Goal: Task Accomplishment & Management: Manage account settings

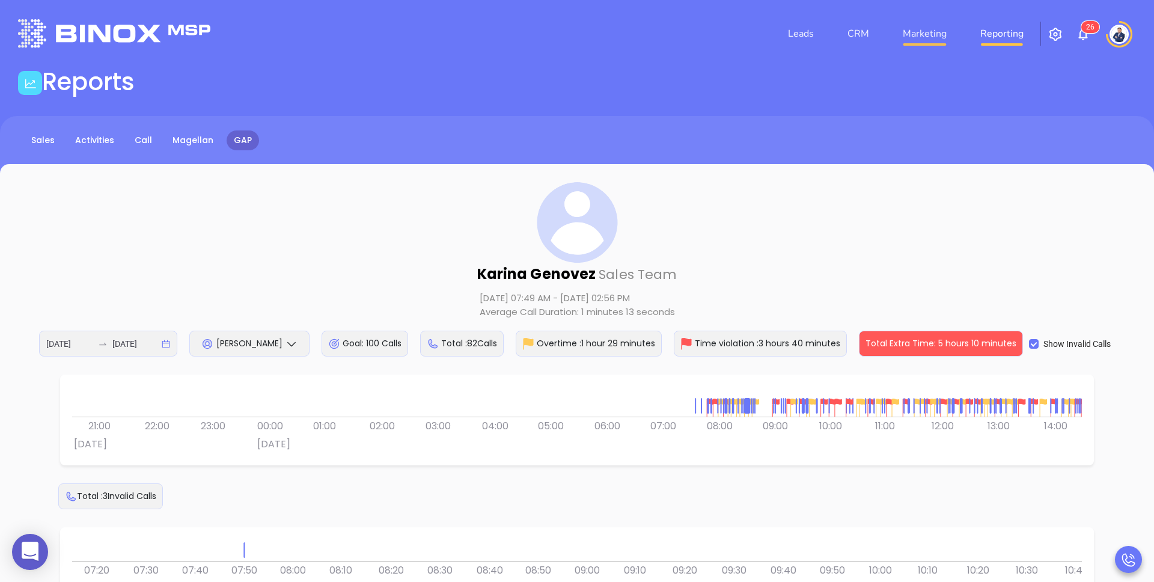
click at [934, 38] on link "Marketing" at bounding box center [925, 34] width 54 height 24
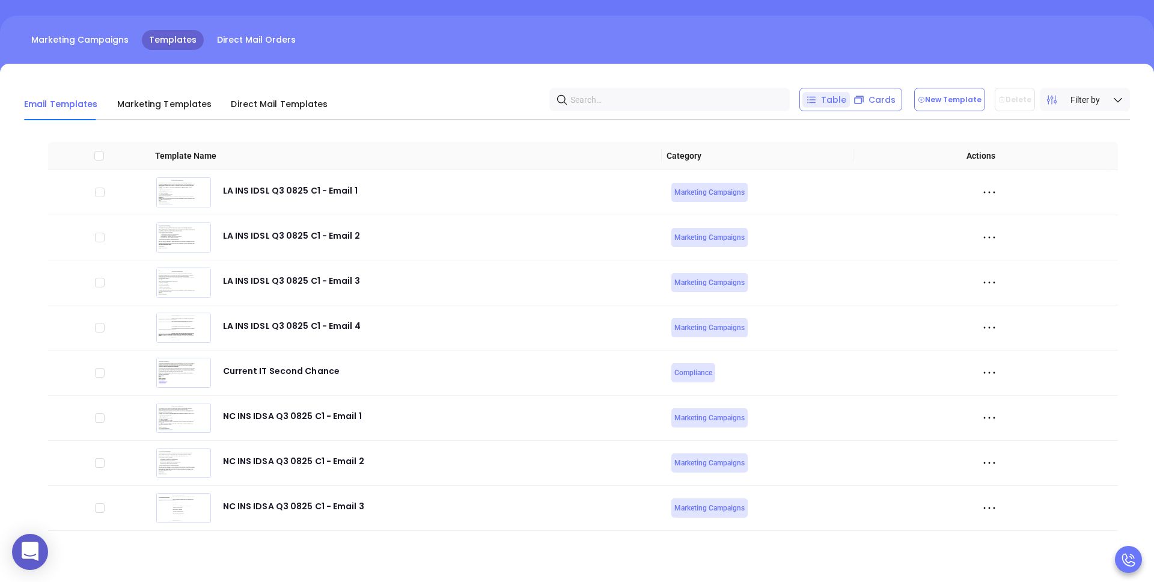
scroll to position [4103, 0]
click at [981, 369] on icon at bounding box center [990, 373] width 18 height 18
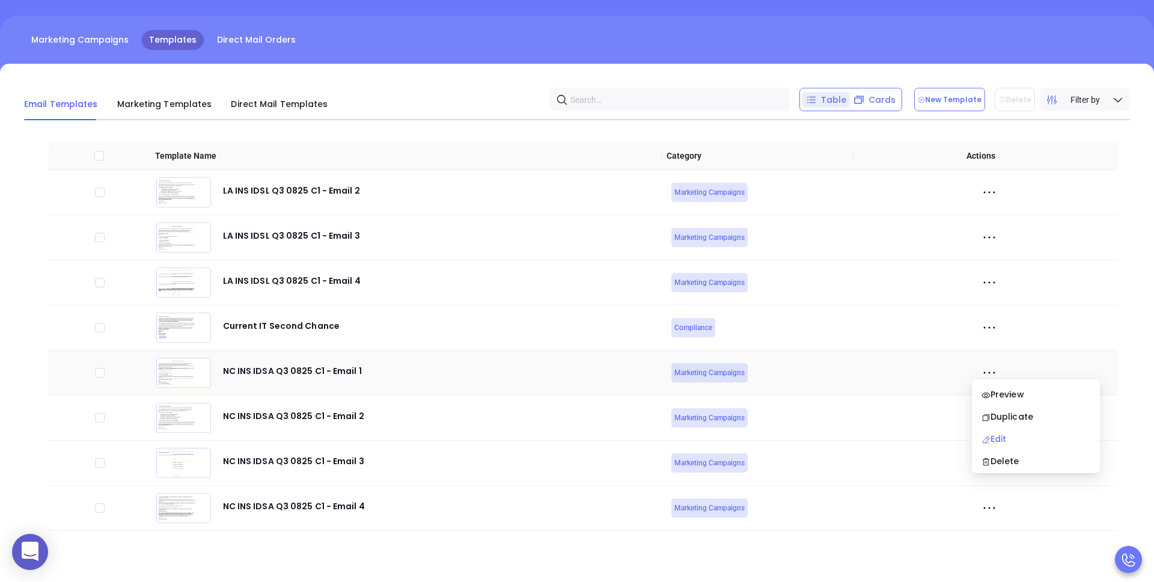
click at [1014, 436] on div "Edit" at bounding box center [1036, 438] width 109 height 13
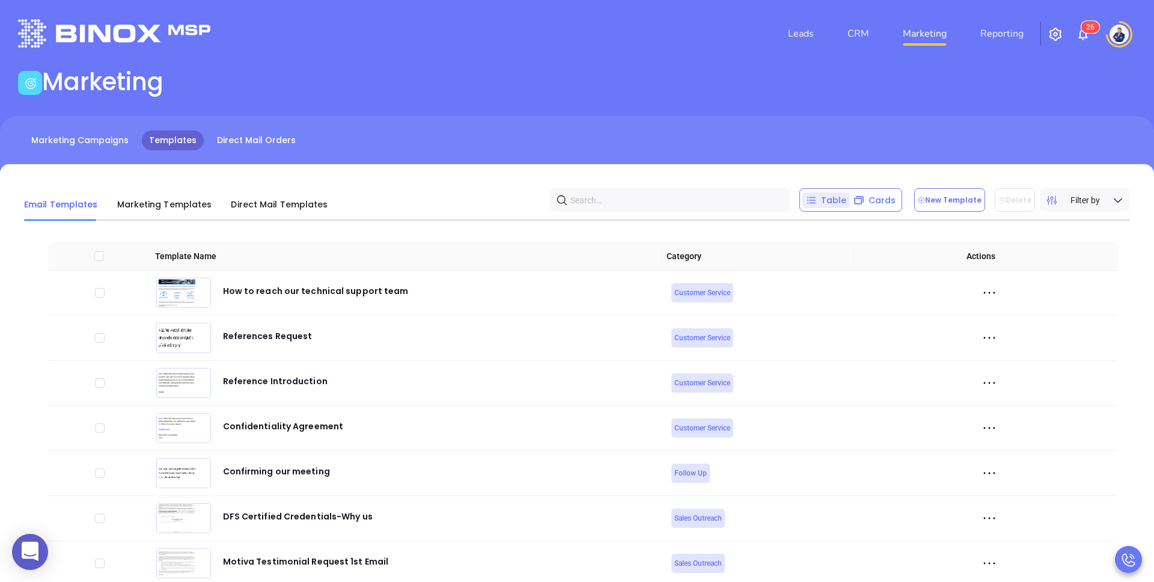
click at [826, 93] on div "Marketing" at bounding box center [577, 84] width 1133 height 34
click at [525, 120] on div "Marketing Campaigns Templates Direct Mail Orders" at bounding box center [577, 146] width 1154 height 60
click at [1127, 34] on img at bounding box center [1119, 34] width 19 height 19
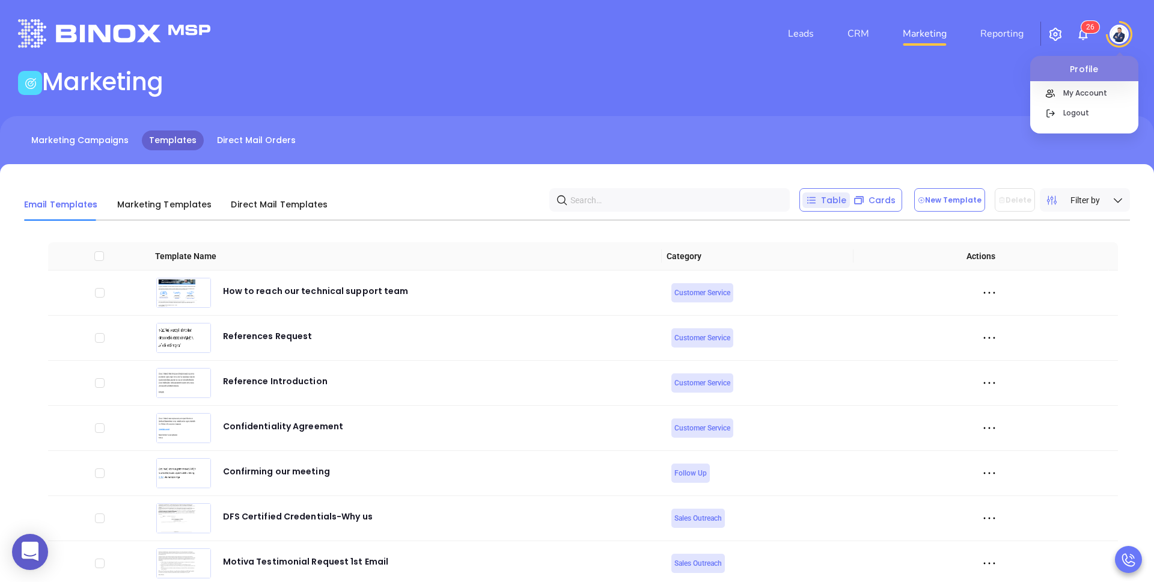
click at [1057, 33] on img "button" at bounding box center [1055, 34] width 14 height 14
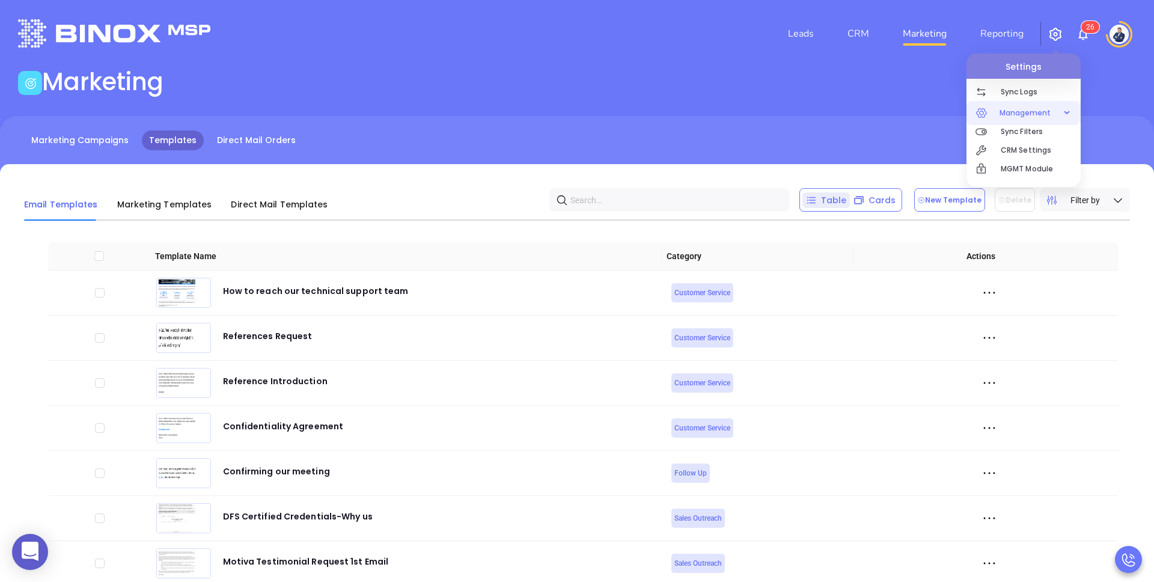
click at [1014, 115] on span "Management" at bounding box center [1026, 113] width 64 height 24
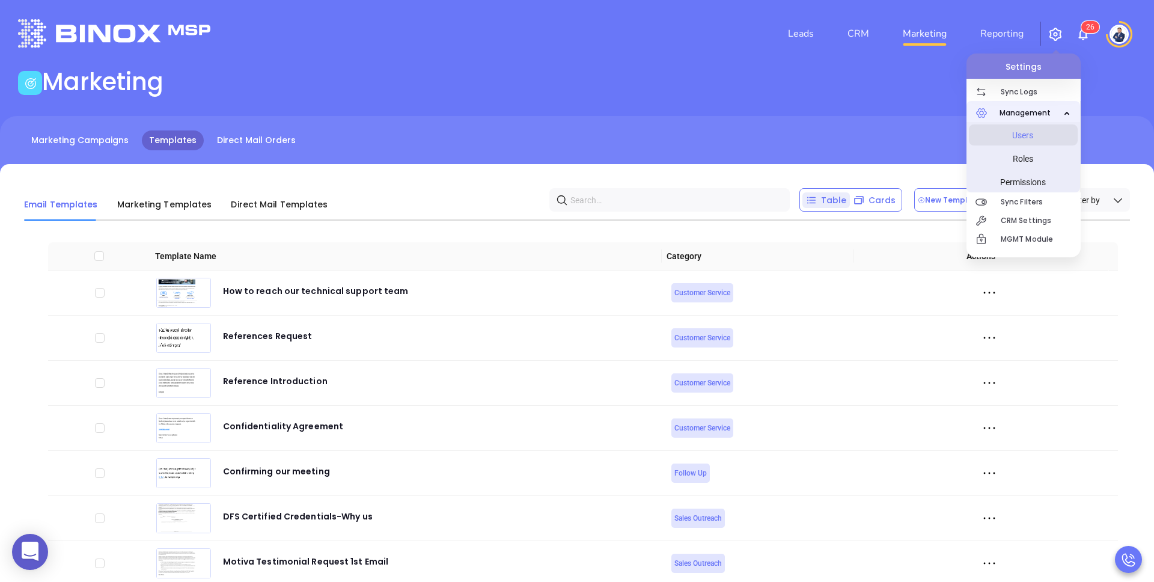
click at [1017, 135] on span "Users" at bounding box center [1023, 135] width 90 height 24
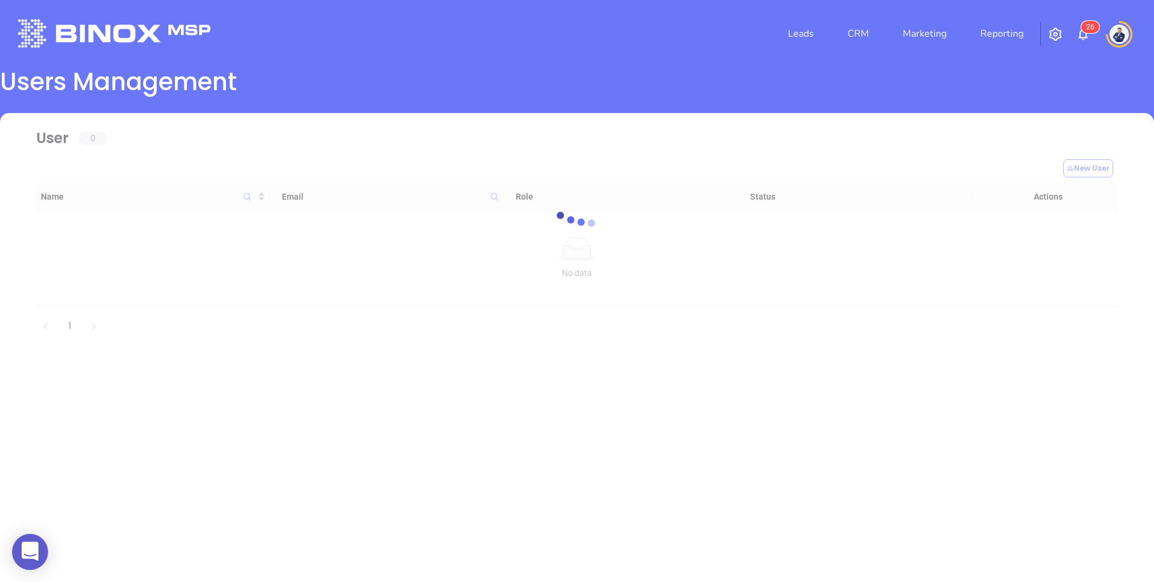
click at [712, 82] on main "Users Management loading User 0 New User Name Email Role Status Actions No data…" at bounding box center [577, 222] width 1154 height 310
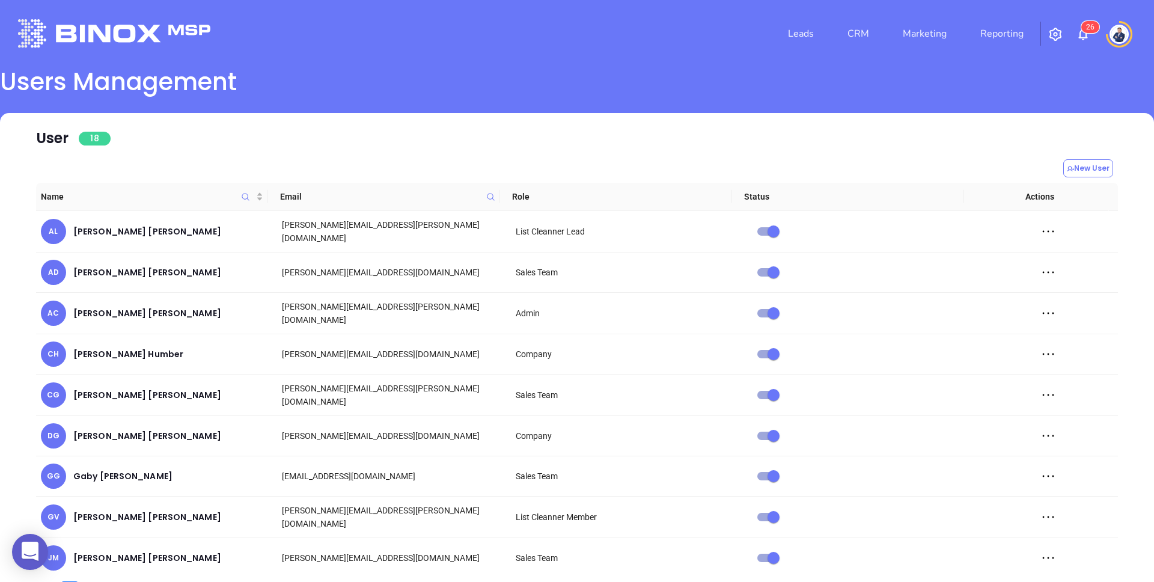
click at [644, 34] on div "Leads CRM Marketing Reporting 2 6" at bounding box center [765, 33] width 755 height 43
click at [1121, 36] on img at bounding box center [1119, 34] width 19 height 19
click at [1053, 108] on icon at bounding box center [1050, 113] width 13 height 14
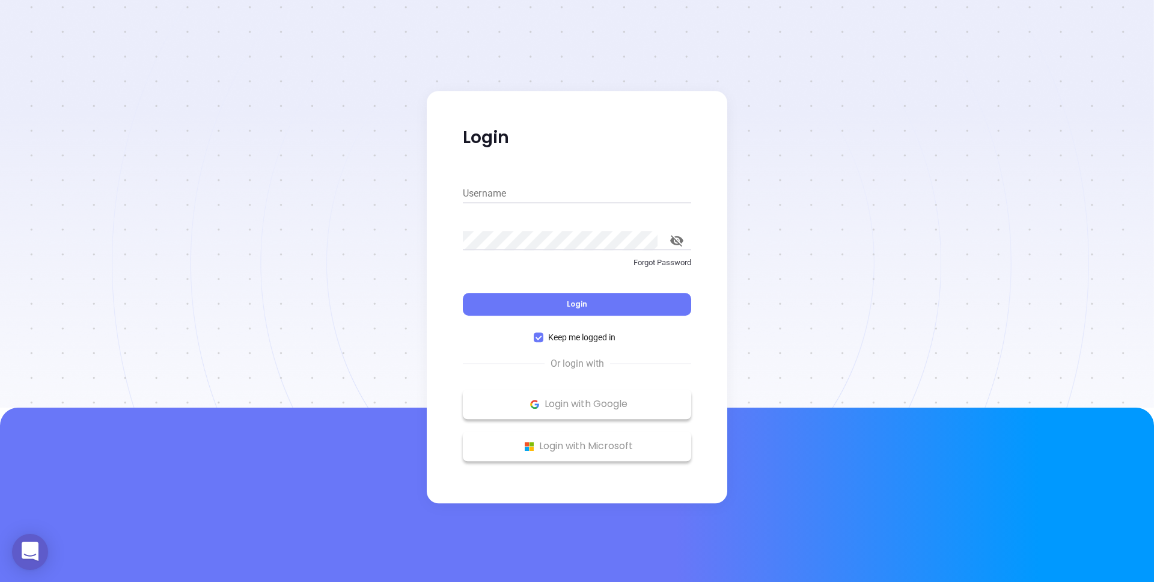
type input "kevin@binoxmsp.com"
